Goal: Task Accomplishment & Management: Use online tool/utility

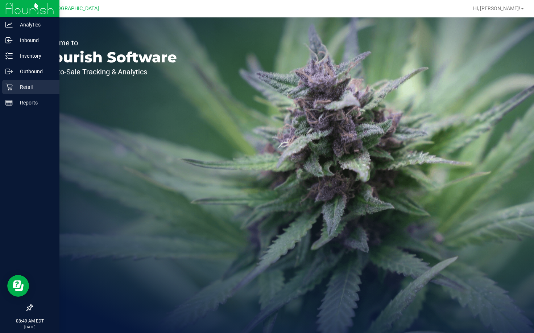
click at [24, 89] on p "Retail" at bounding box center [34, 87] width 43 height 9
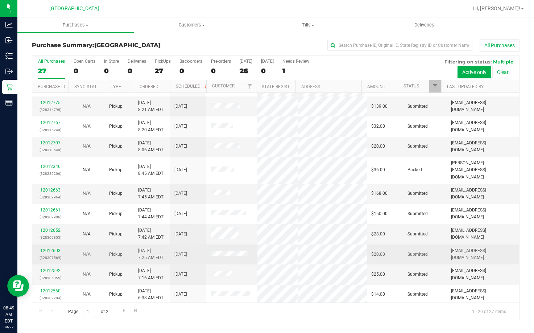
scroll to position [199, 0]
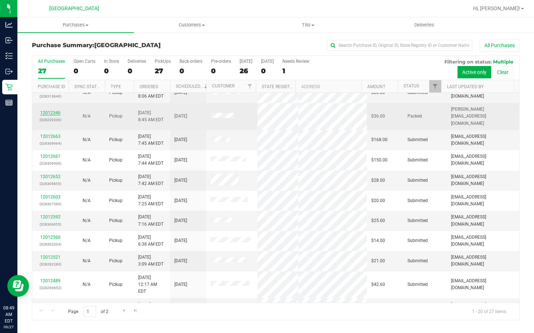
click at [56, 110] on link "12012346" at bounding box center [50, 112] width 20 height 5
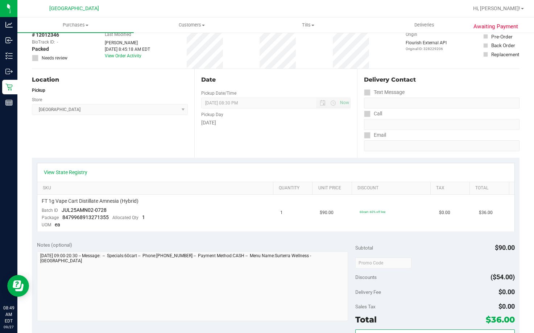
scroll to position [72, 0]
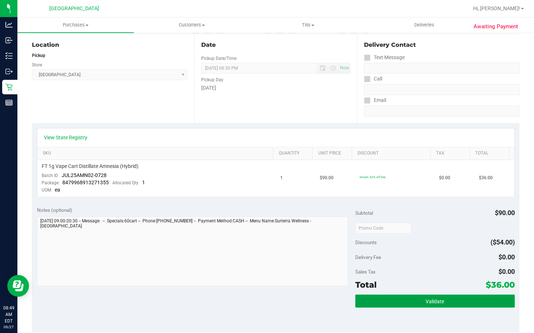
click at [428, 304] on button "Validate" at bounding box center [434, 300] width 159 height 13
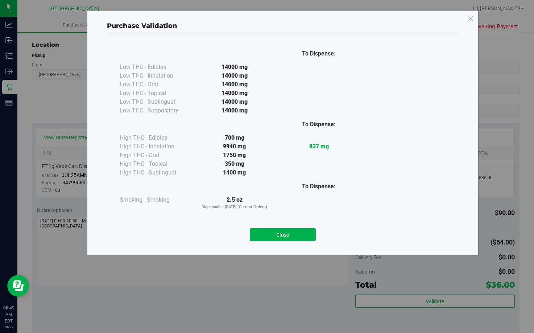
drag, startPoint x: 278, startPoint y: 235, endPoint x: 283, endPoint y: 246, distance: 12.6
click at [277, 235] on button "Close" at bounding box center [283, 234] width 66 height 13
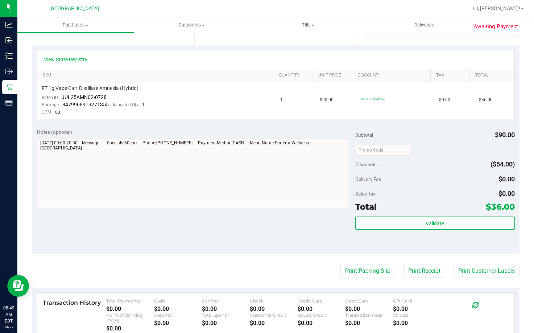
scroll to position [254, 0]
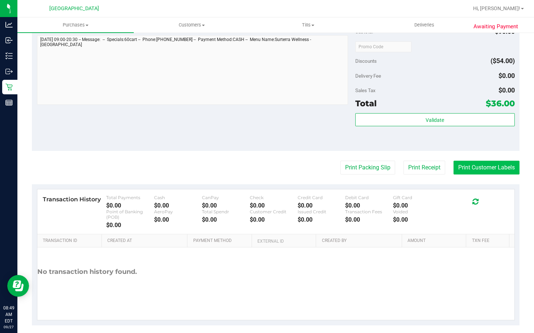
click at [480, 172] on button "Print Customer Labels" at bounding box center [486, 168] width 66 height 14
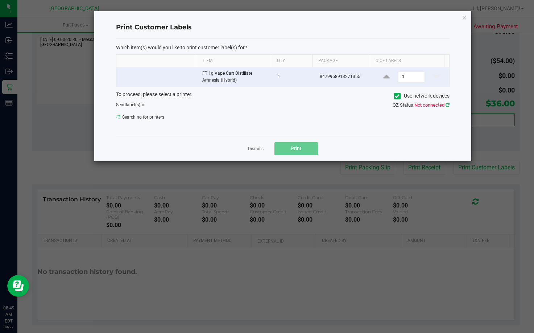
click at [448, 106] on icon at bounding box center [447, 105] width 4 height 5
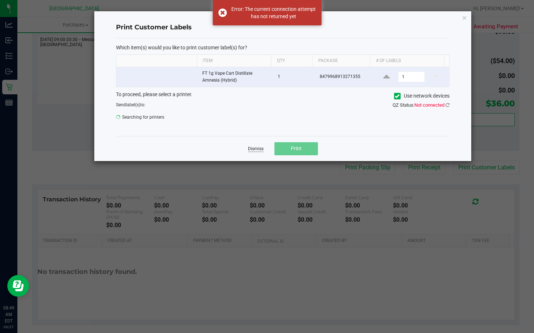
click at [249, 149] on link "Dismiss" at bounding box center [256, 149] width 16 height 6
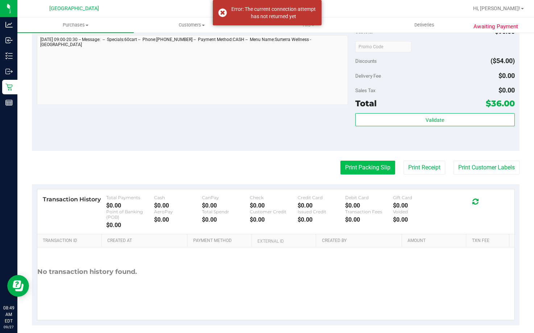
click at [355, 171] on button "Print Packing Slip" at bounding box center [367, 168] width 55 height 14
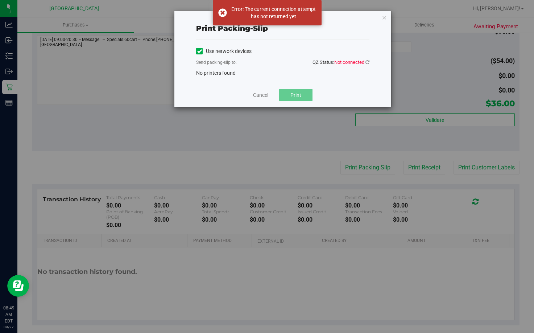
click at [364, 62] on span "QZ Status: Not connected" at bounding box center [340, 61] width 57 height 5
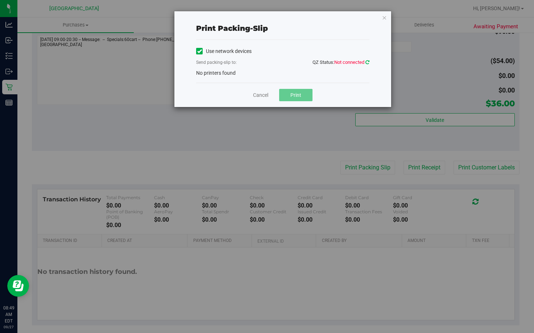
click at [369, 63] on icon at bounding box center [367, 62] width 4 height 5
click at [260, 98] on link "Cancel" at bounding box center [260, 95] width 15 height 8
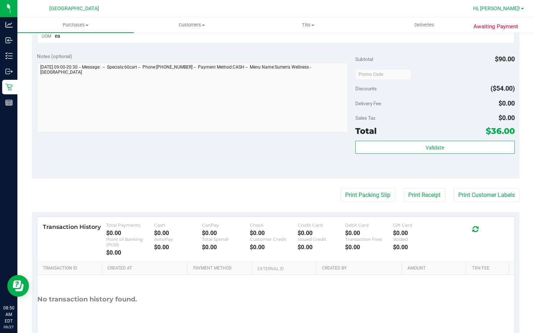
scroll to position [224, 0]
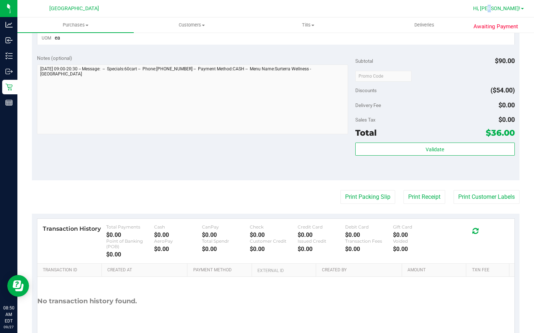
click at [508, 7] on span "Hi, [PERSON_NAME]!" at bounding box center [496, 8] width 47 height 6
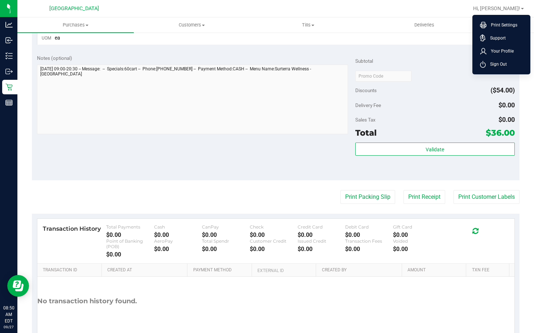
click at [507, 61] on li "Sign Out" at bounding box center [501, 64] width 54 height 13
